Goal: Task Accomplishment & Management: Manage account settings

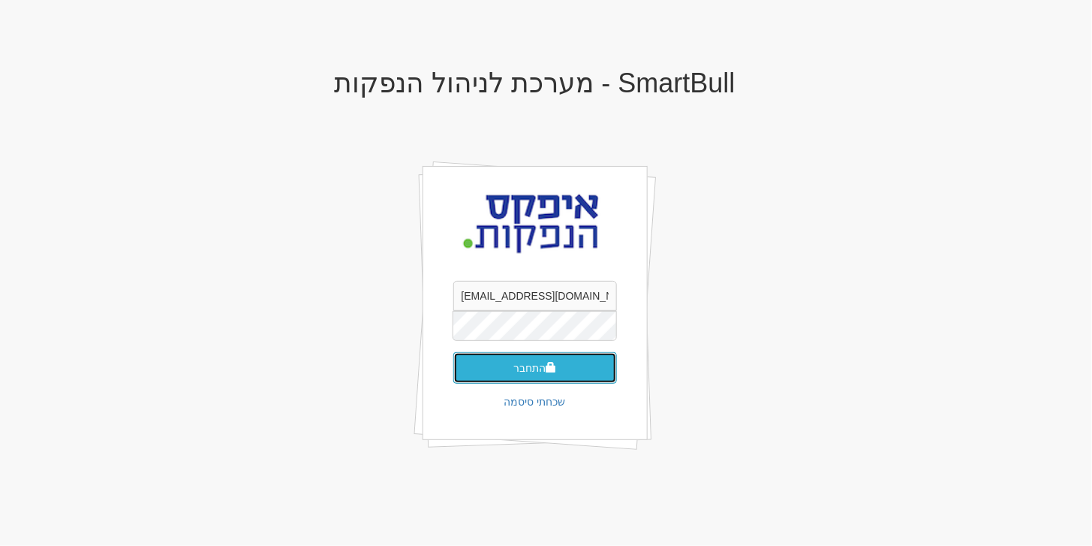
click at [537, 370] on button "התחבר" at bounding box center [535, 368] width 164 height 32
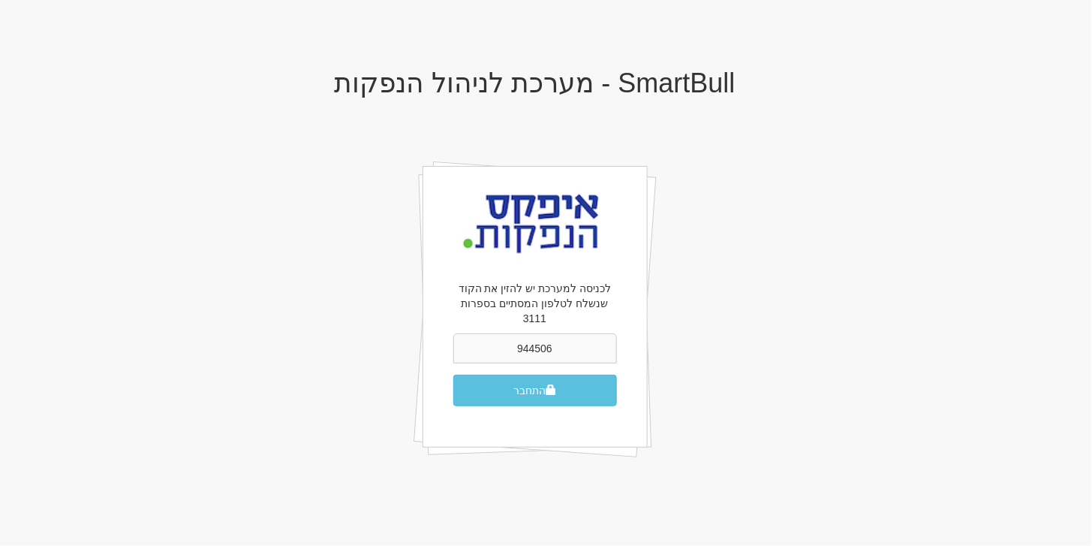
type input "944506"
click at [537, 375] on button "התחבר" at bounding box center [535, 391] width 164 height 32
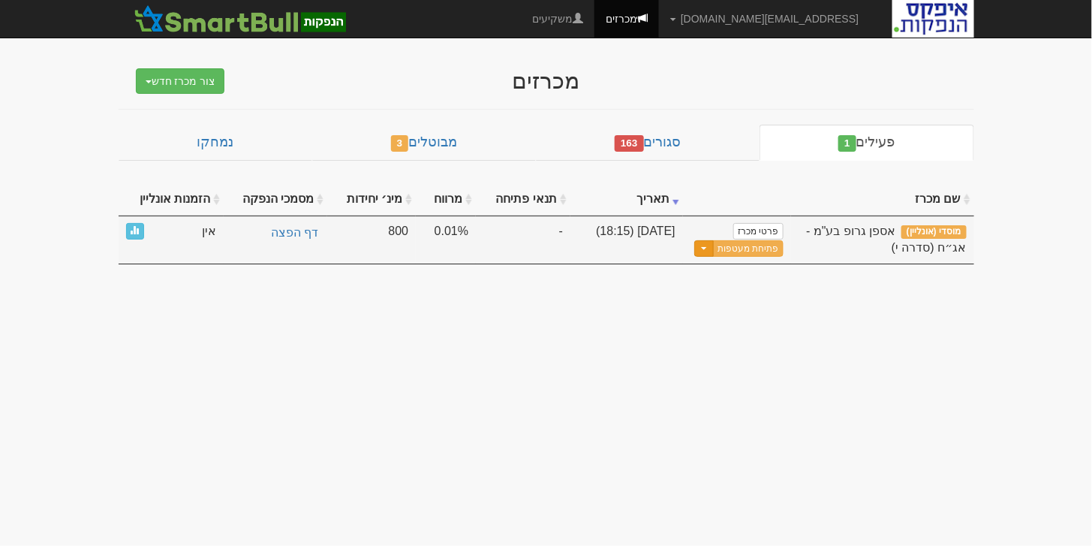
click at [706, 246] on button "Toggle Dropdown" at bounding box center [704, 248] width 20 height 17
click at [719, 273] on link "עדכן שעת סיום מכרז" at bounding box center [711, 273] width 143 height 20
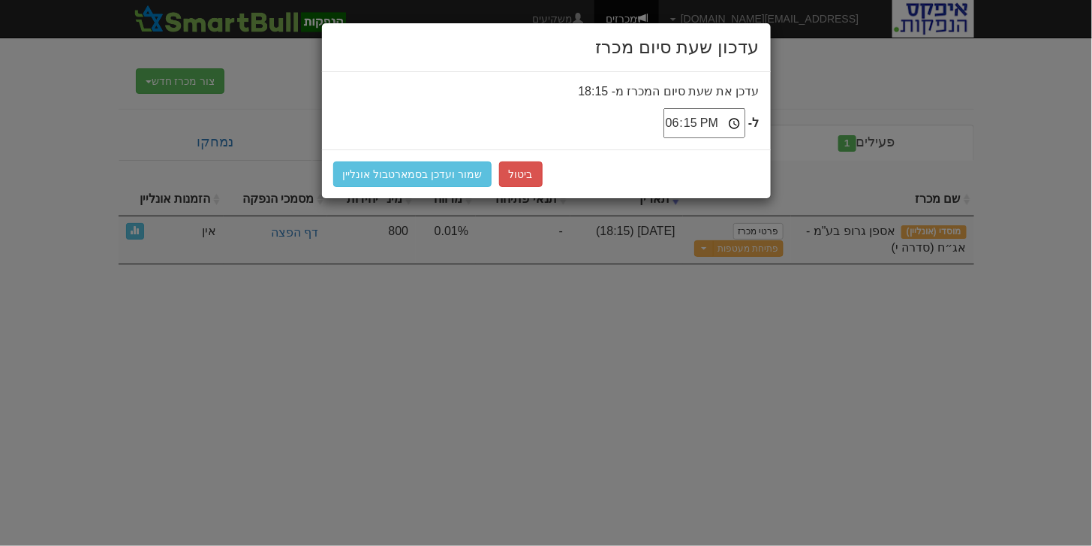
click at [692, 124] on input "18:15" at bounding box center [705, 123] width 82 height 30
type input "19:15"
click at [437, 179] on button "שמור ועדכן בסמארטבול אונליין" at bounding box center [412, 174] width 159 height 26
